Goal: Task Accomplishment & Management: Use online tool/utility

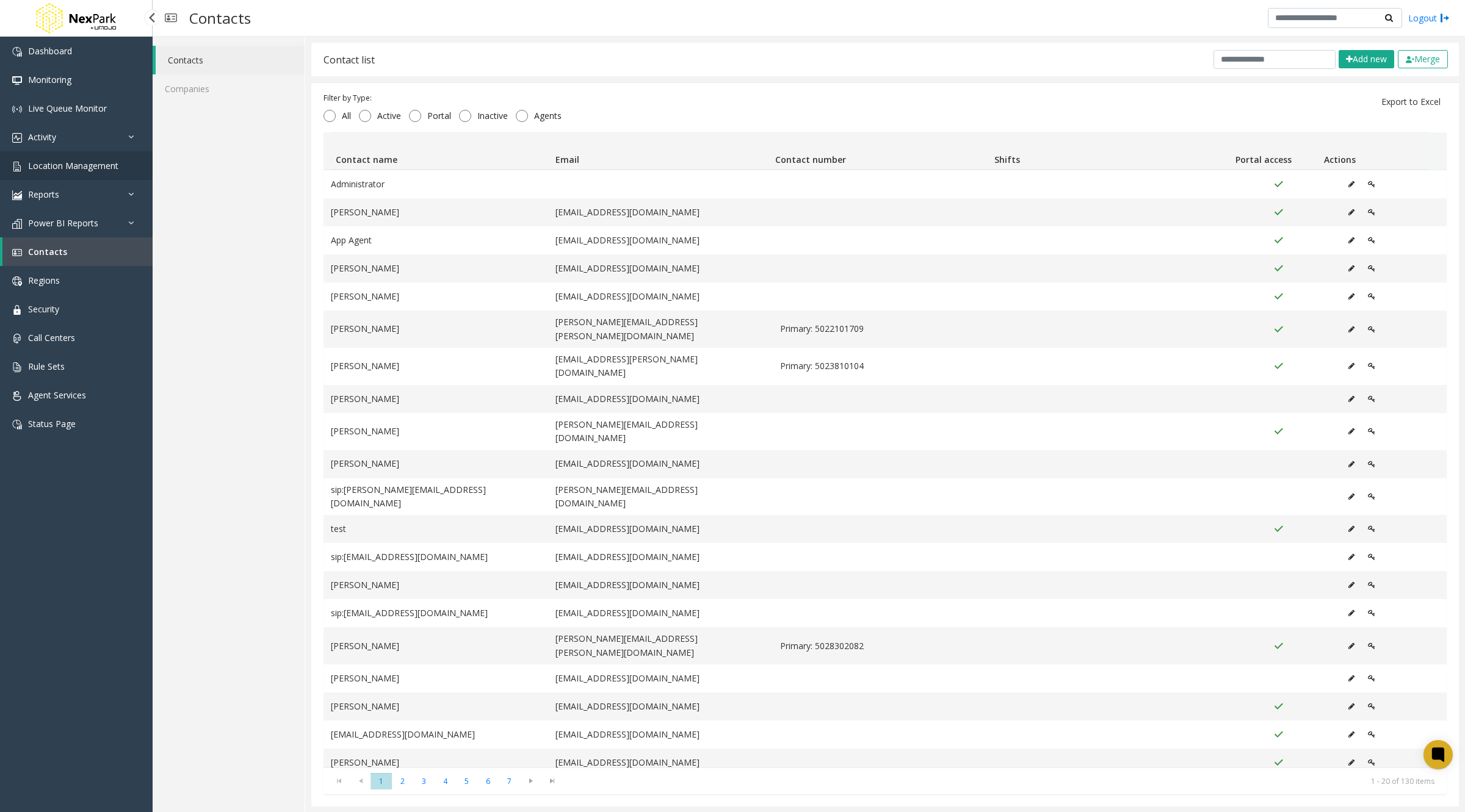
click at [77, 167] on span "Location Management" at bounding box center [73, 166] width 90 height 11
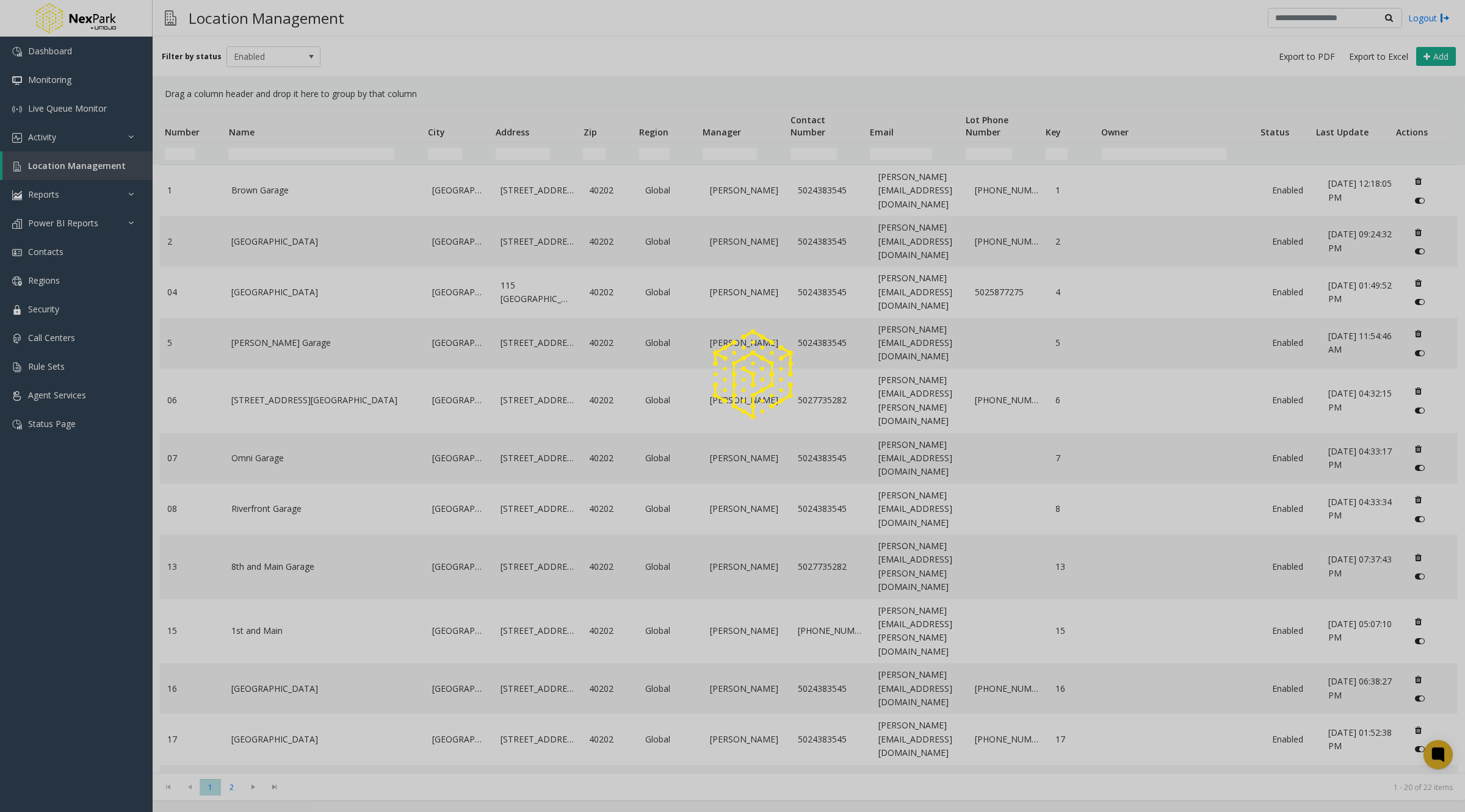
click at [261, 194] on div at bounding box center [732, 406] width 1465 height 812
click at [296, 192] on div at bounding box center [732, 406] width 1465 height 812
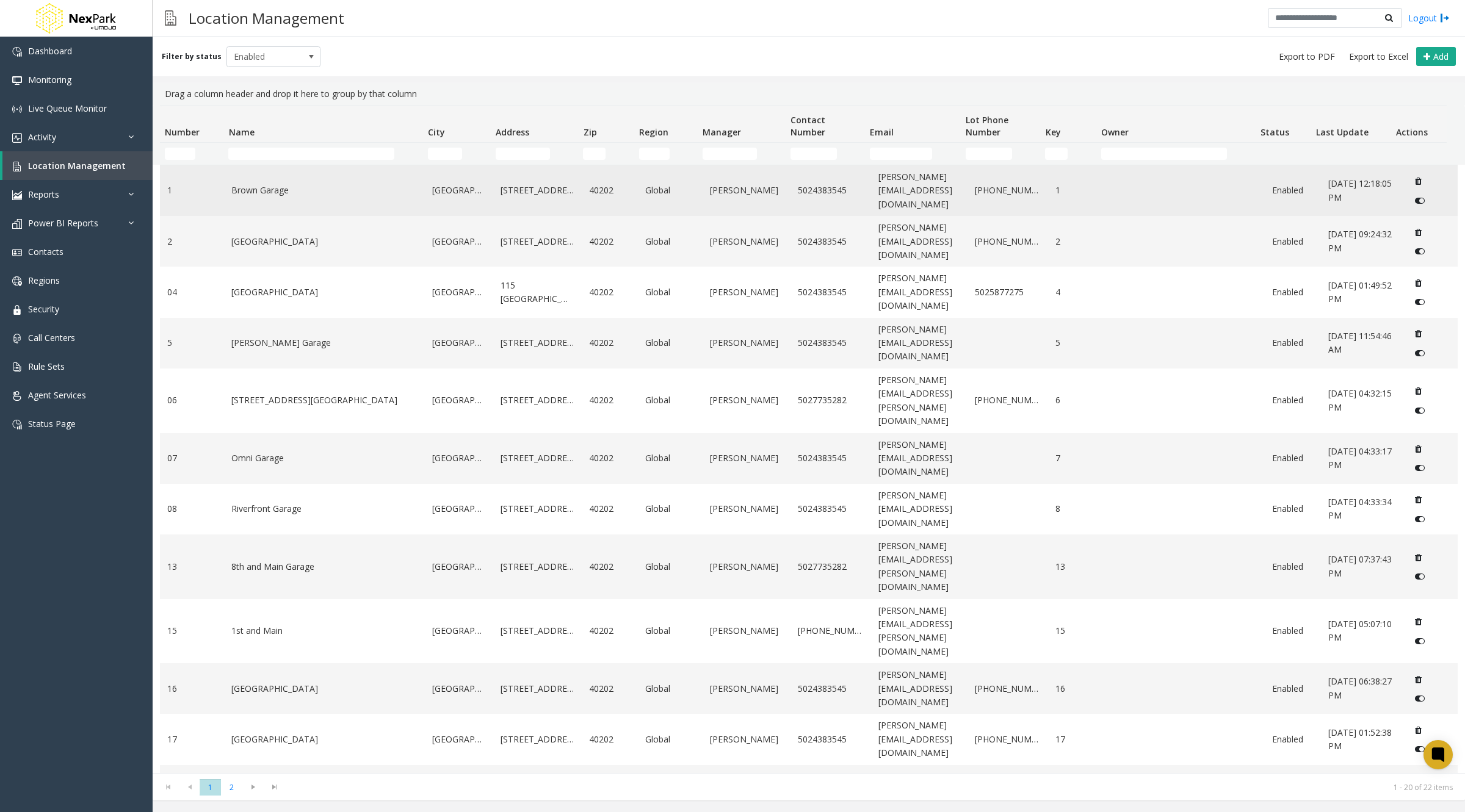
click at [265, 187] on link "Brown Garage" at bounding box center [324, 190] width 186 height 13
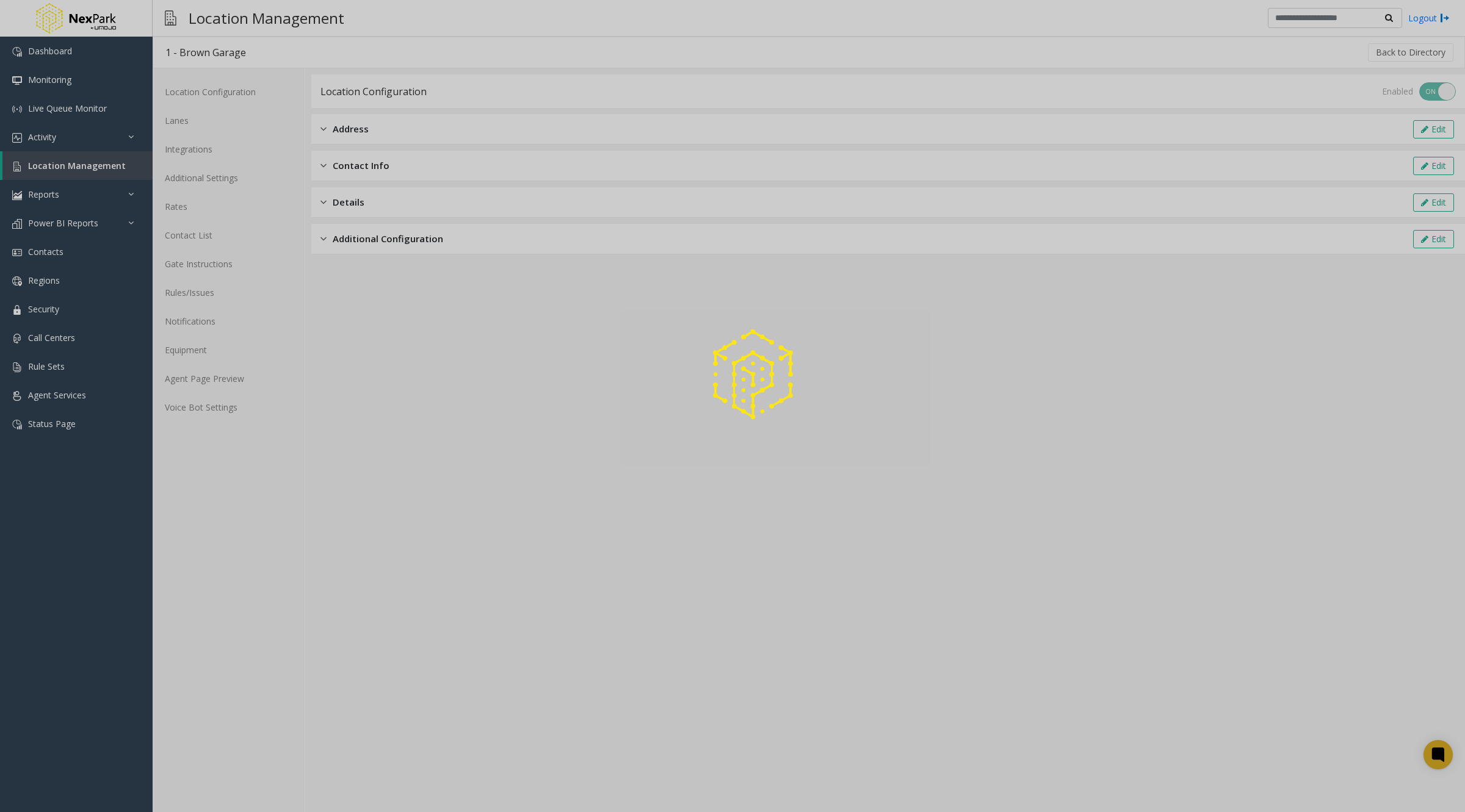
click at [175, 122] on div at bounding box center [732, 406] width 1465 height 812
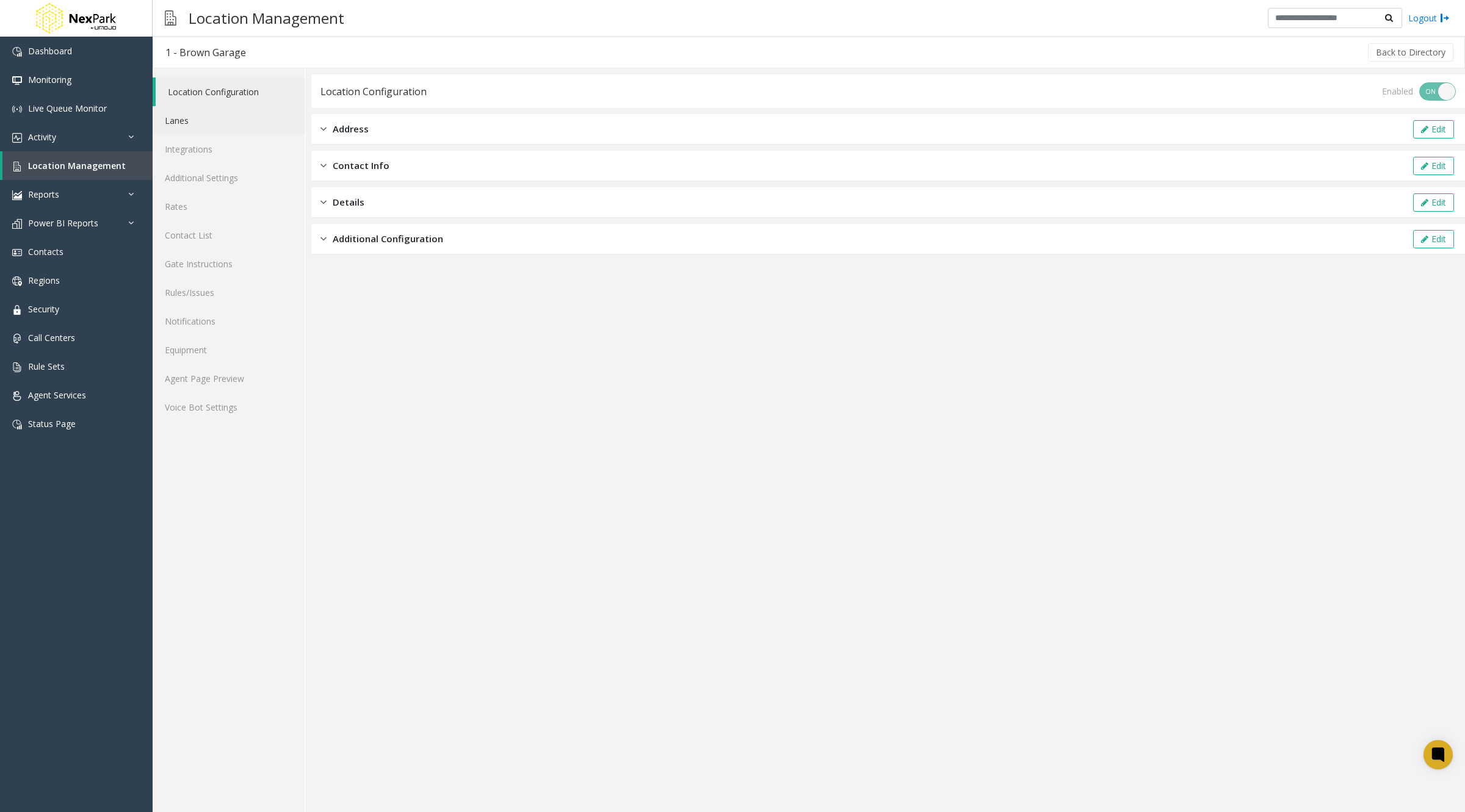
click at [179, 121] on link "Lanes" at bounding box center [228, 120] width 152 height 29
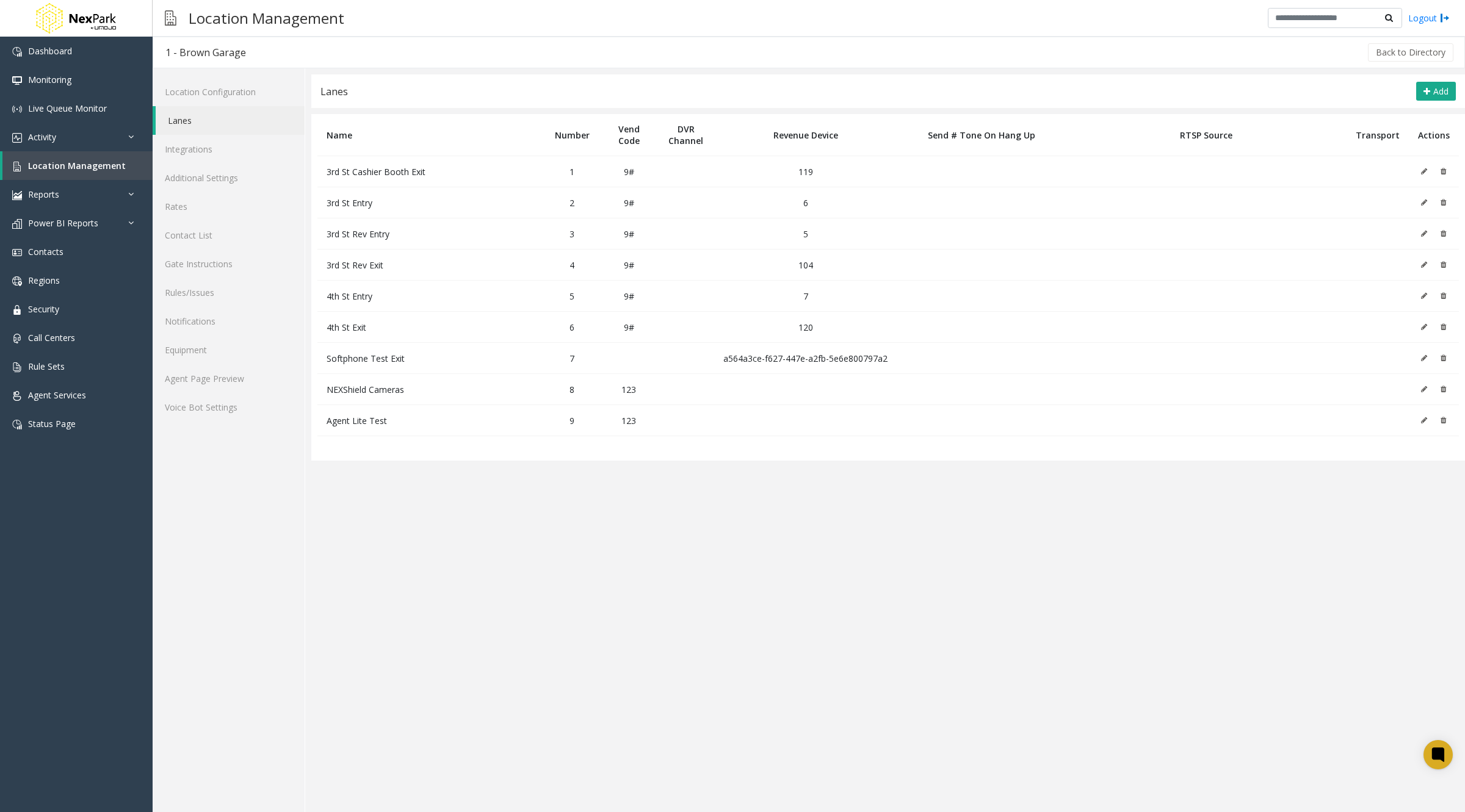
click at [1423, 171] on icon at bounding box center [1424, 171] width 6 height 8
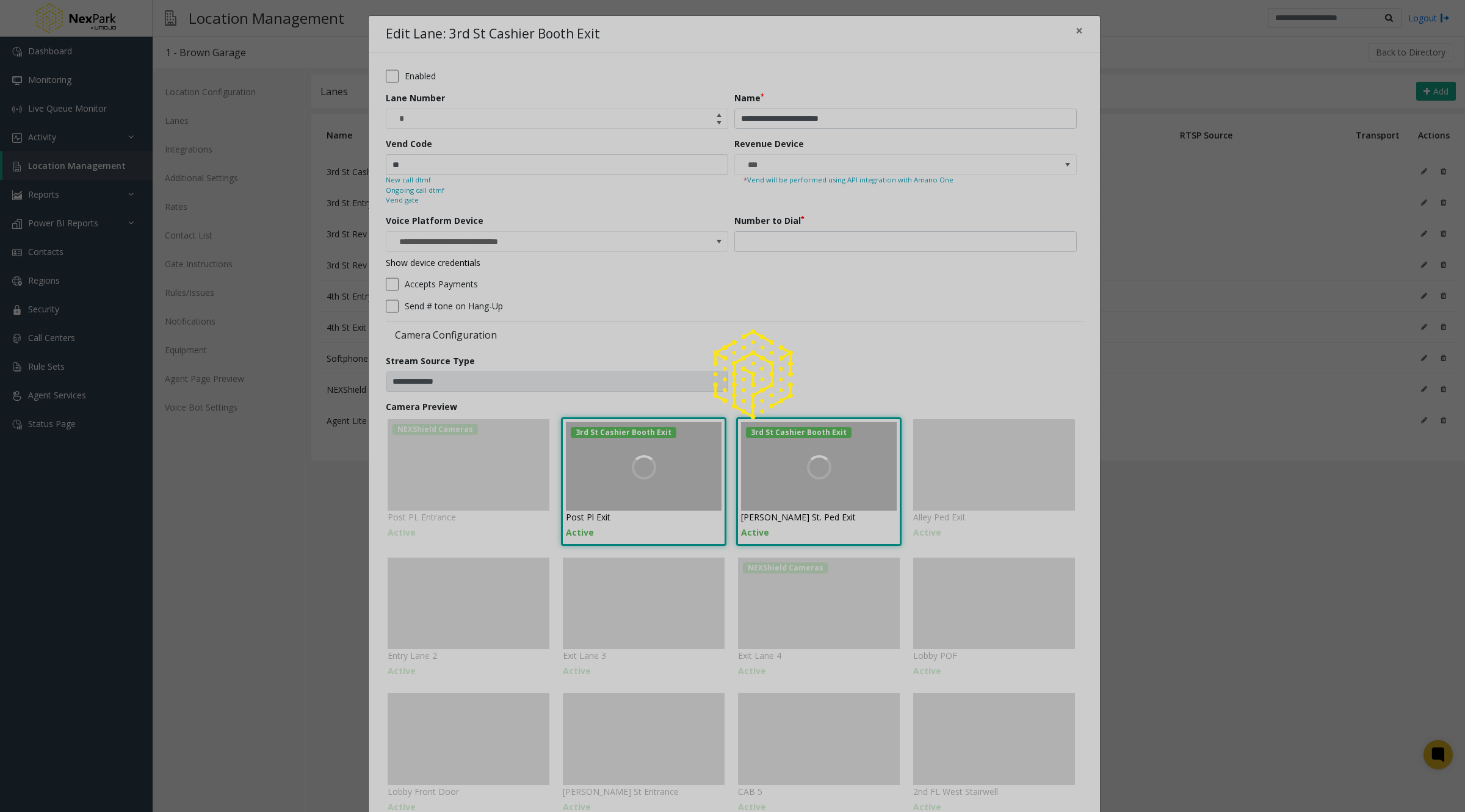
type input "**********"
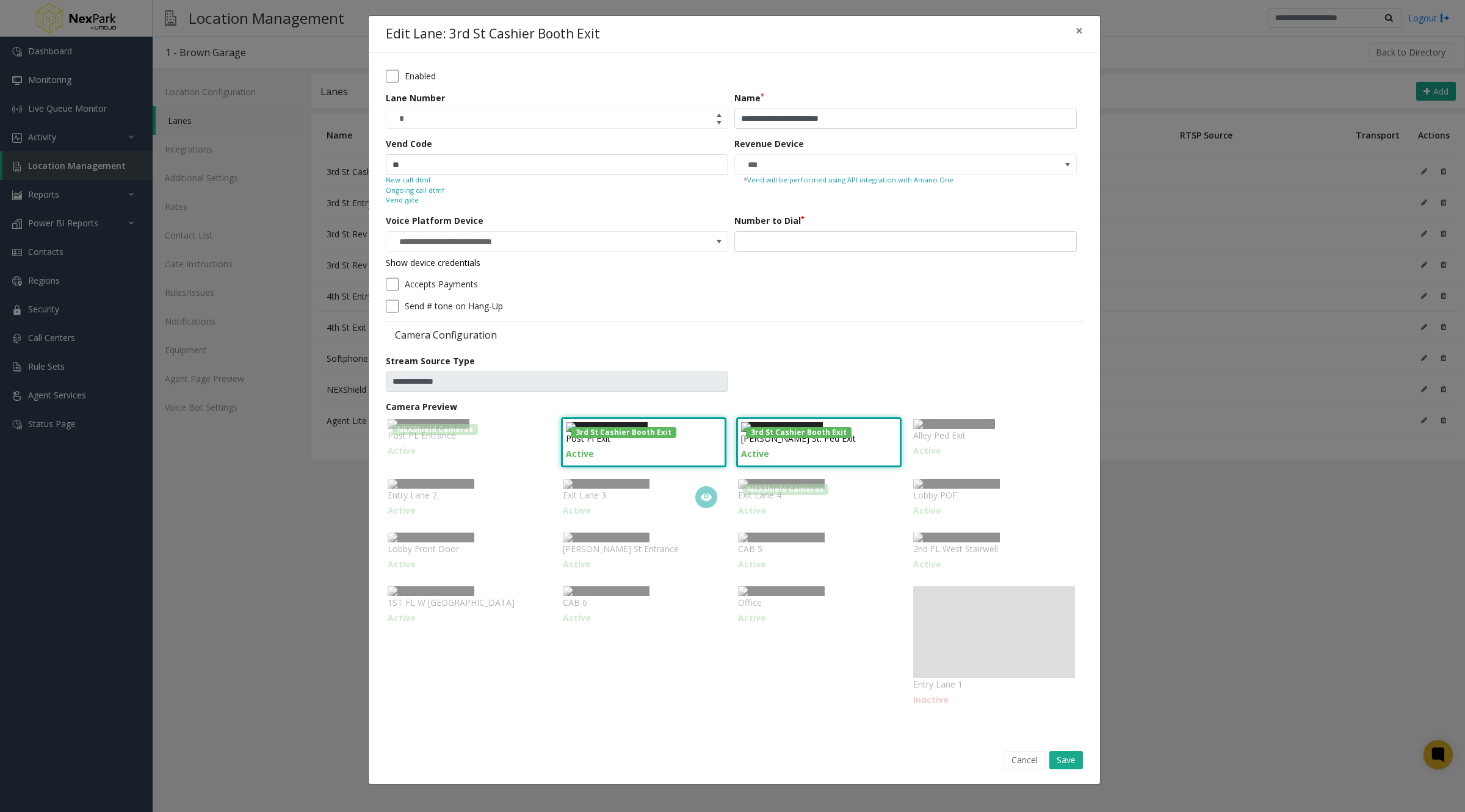
scroll to position [61, 0]
